Goal: Information Seeking & Learning: Understand process/instructions

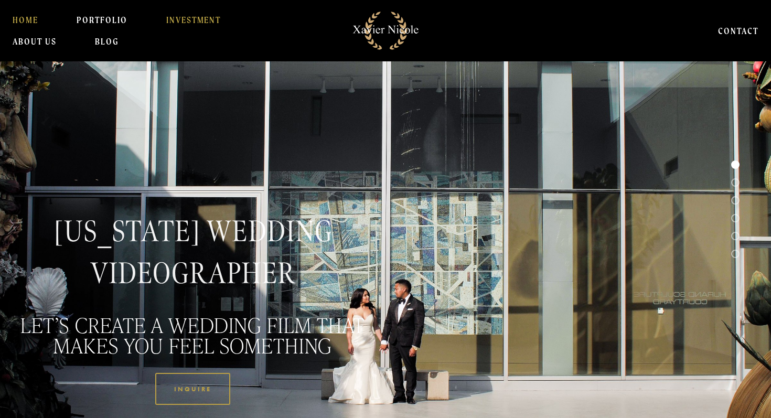
click at [177, 25] on link "INVESTMENT" at bounding box center [193, 19] width 55 height 21
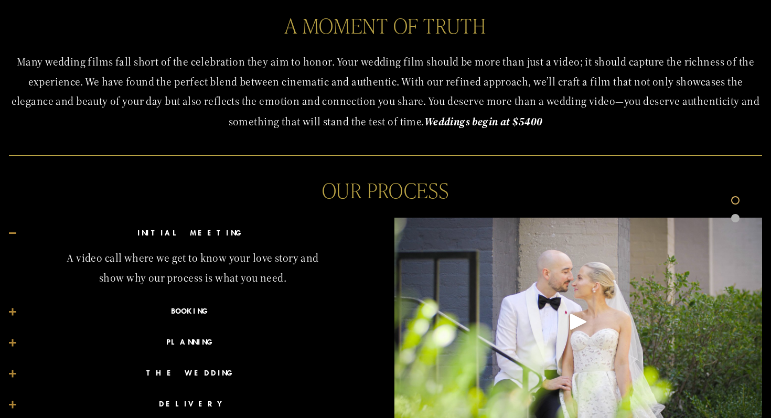
scroll to position [424, 0]
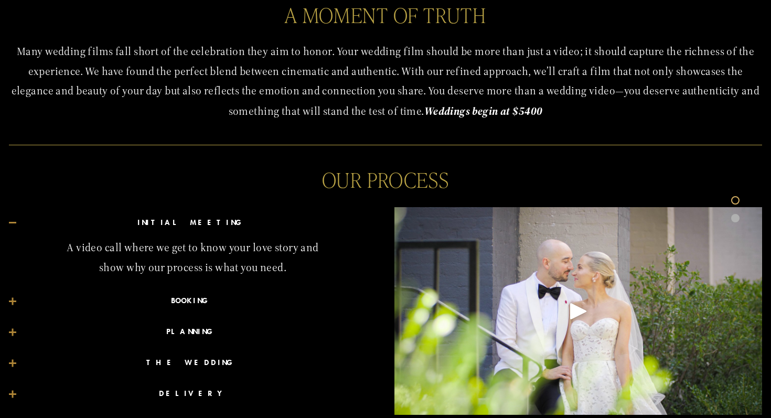
click at [188, 301] on span "BOOKING" at bounding box center [196, 301] width 360 height 15
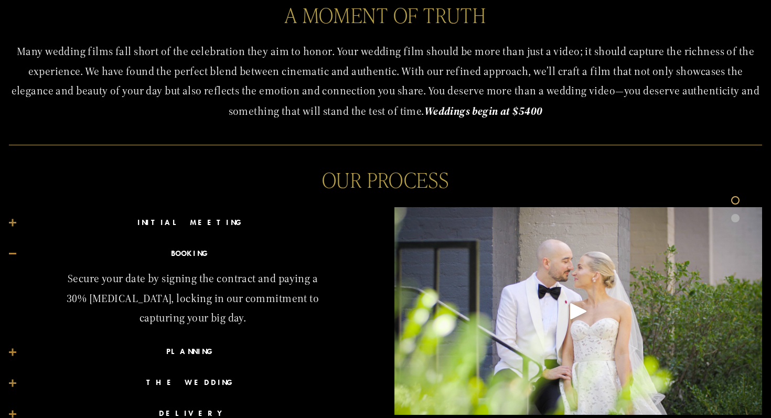
click at [194, 351] on span "PLANNING" at bounding box center [196, 351] width 360 height 15
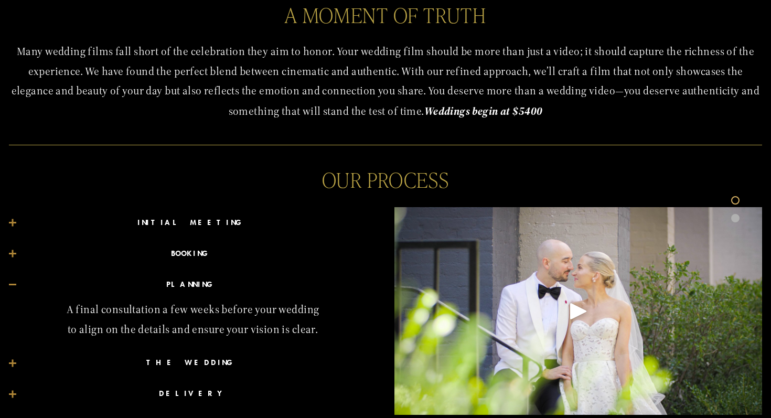
click at [200, 358] on span "THE WEDDING" at bounding box center [196, 362] width 360 height 15
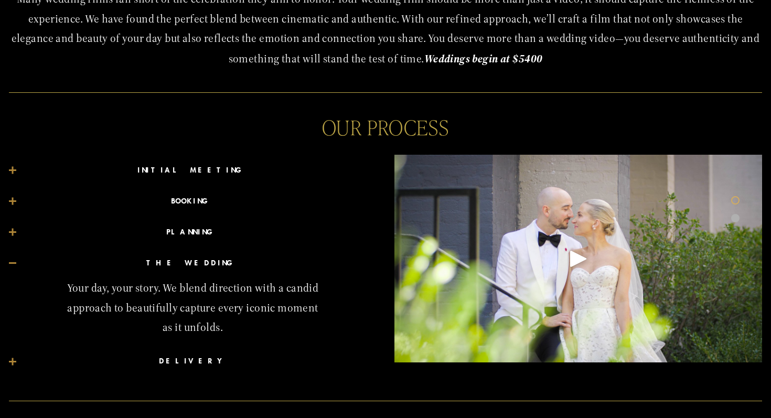
click at [200, 358] on span "DELIVERY" at bounding box center [196, 361] width 360 height 15
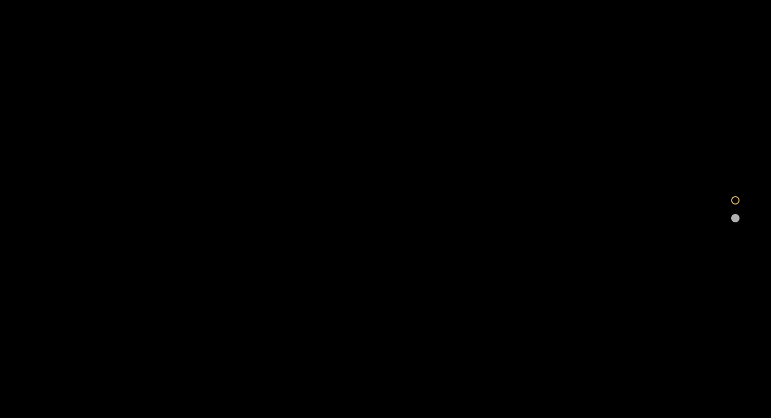
scroll to position [1365, 0]
